Goal: Book appointment/travel/reservation

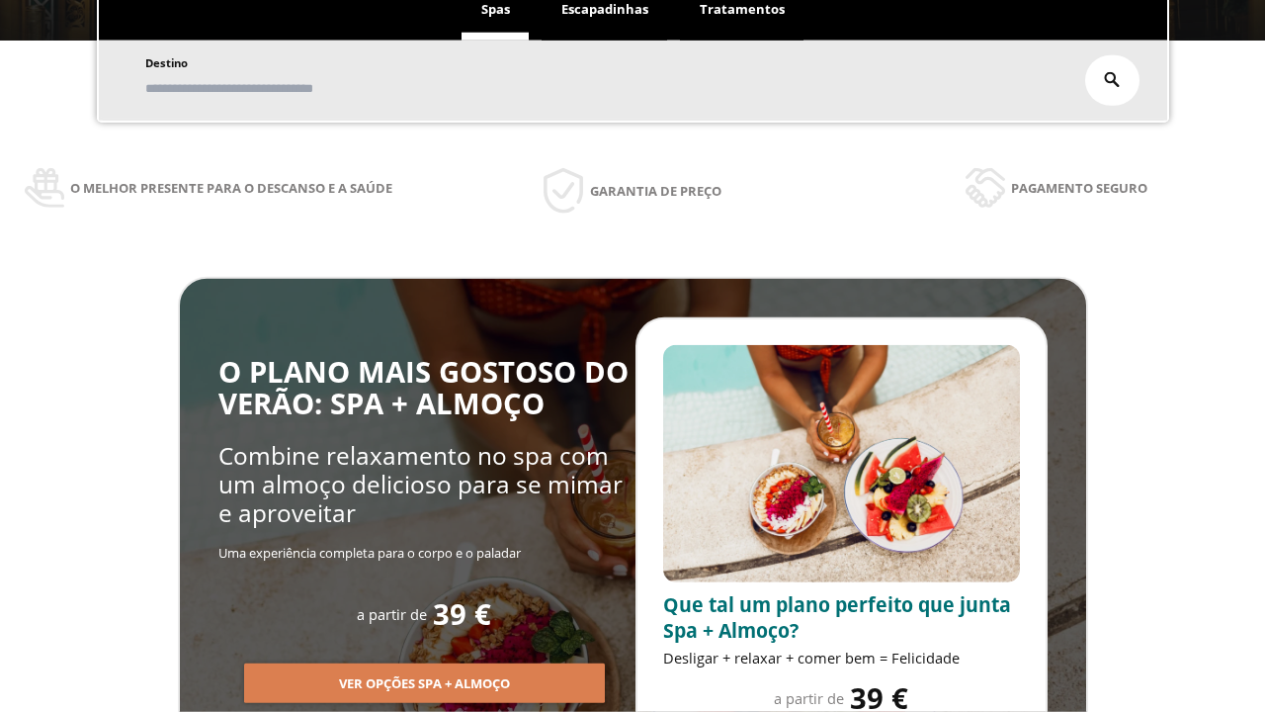
scroll to position [336, 0]
click at [605, 10] on span "Escapadinhas" at bounding box center [604, 9] width 87 height 18
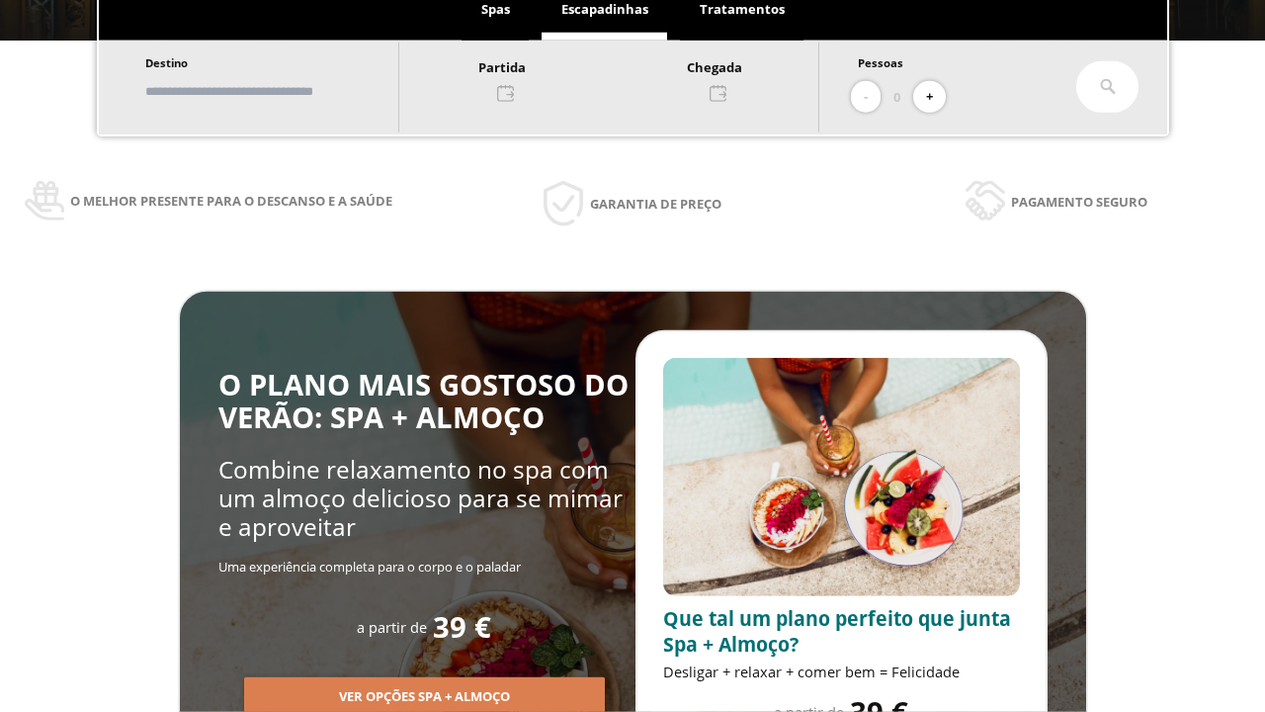
click at [279, 91] on input "text" at bounding box center [262, 91] width 246 height 35
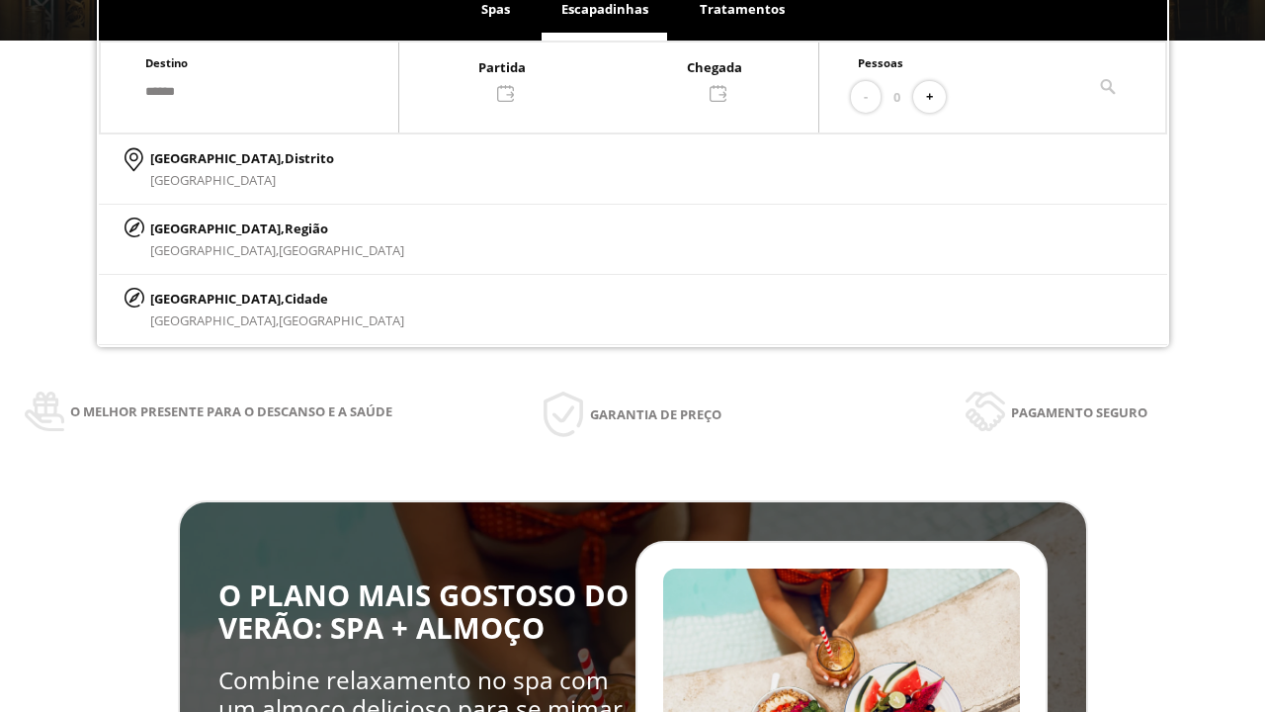
type input "******"
click at [198, 298] on p "[GEOGRAPHIC_DATA], Cidade" at bounding box center [277, 299] width 254 height 22
click at [629, 78] on div at bounding box center [608, 78] width 419 height 47
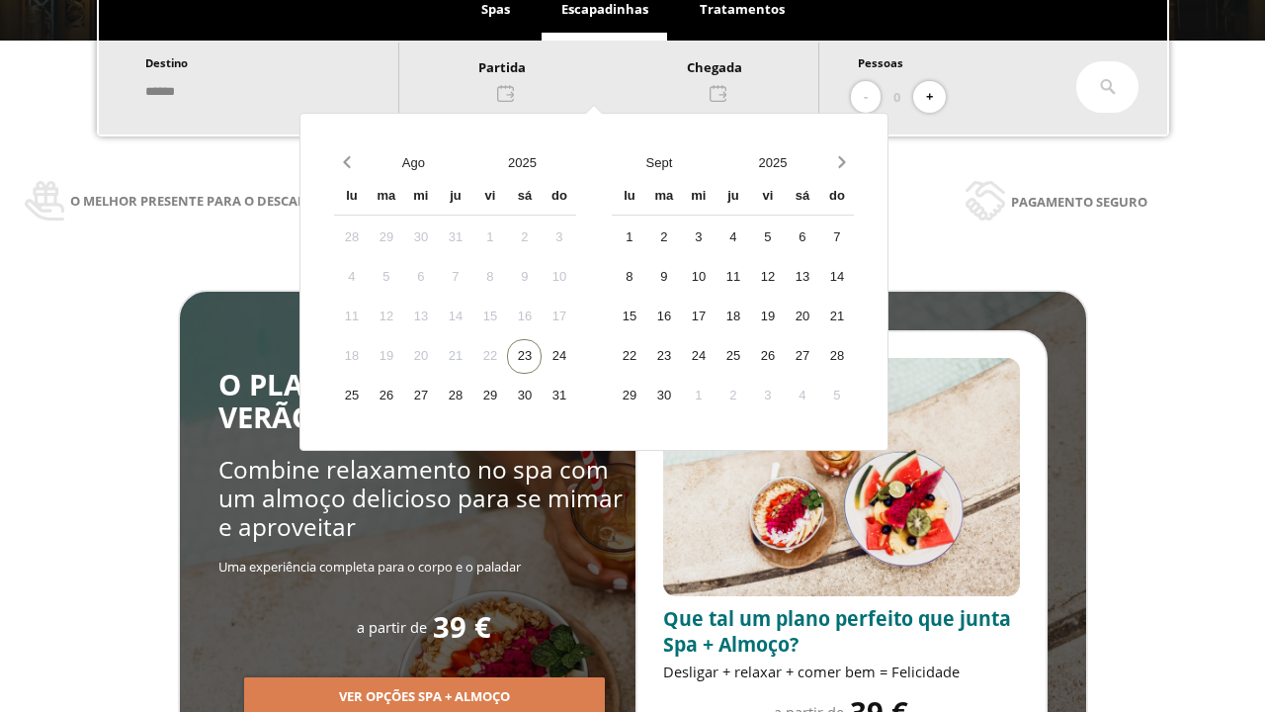
click at [369, 395] on div "25" at bounding box center [351, 396] width 35 height 35
click at [403, 395] on div "26" at bounding box center [386, 396] width 35 height 35
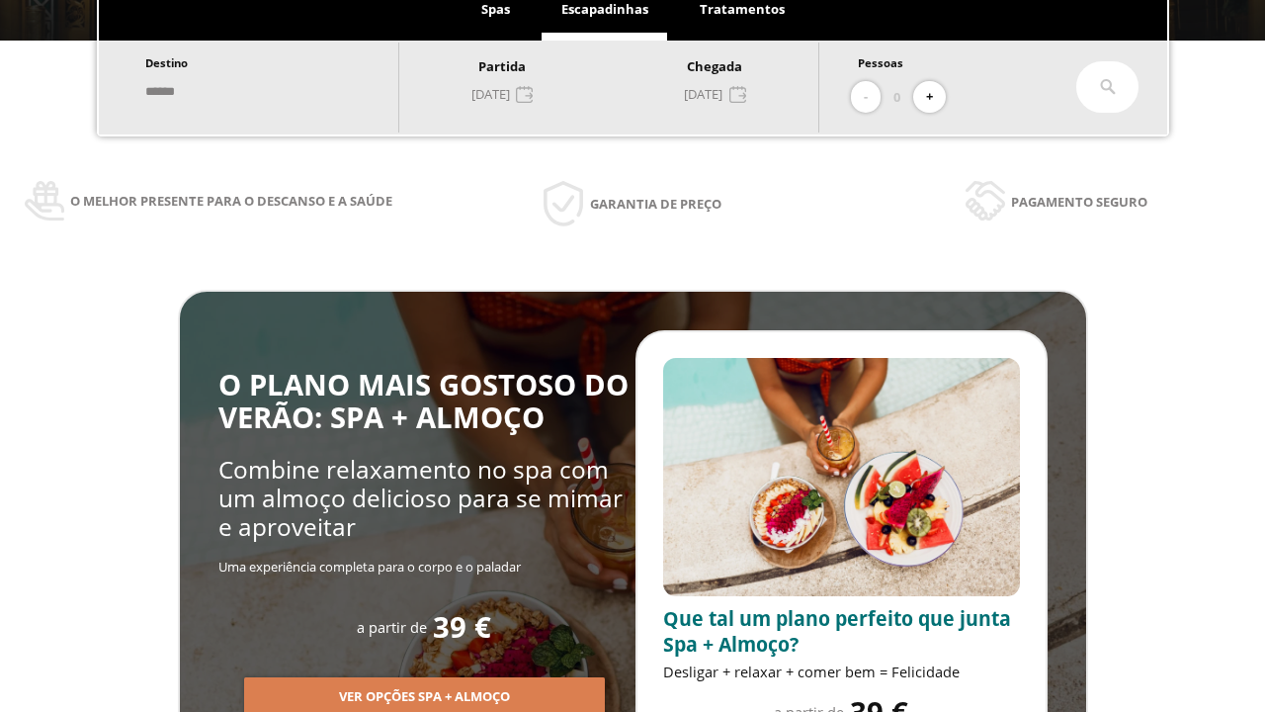
click at [936, 97] on button "+" at bounding box center [929, 97] width 33 height 33
click at [1108, 87] on icon at bounding box center [1108, 87] width 16 height 16
